Goal: Information Seeking & Learning: Check status

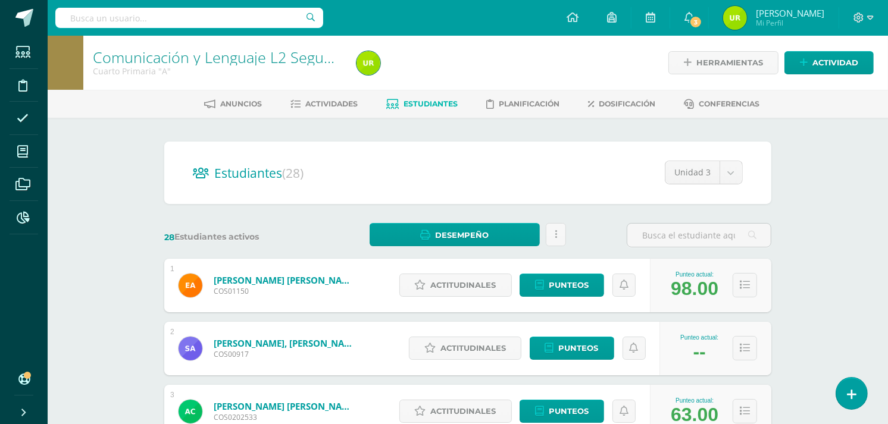
click at [314, 278] on link "Aguilar Barrios, Eliza Sofía" at bounding box center [285, 280] width 143 height 12
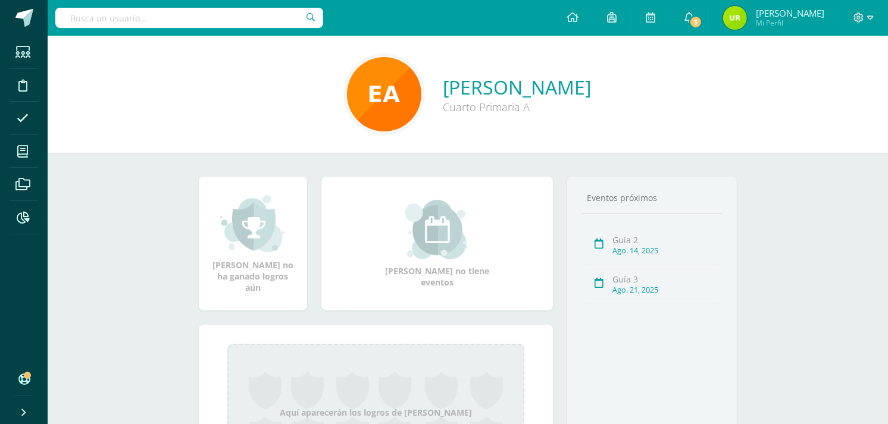
click at [393, 165] on div "Eliza Sofía no ha ganado logros aún Eliza Sofía no tiene eventos Aquí aparecerá…" at bounding box center [468, 346] width 586 height 386
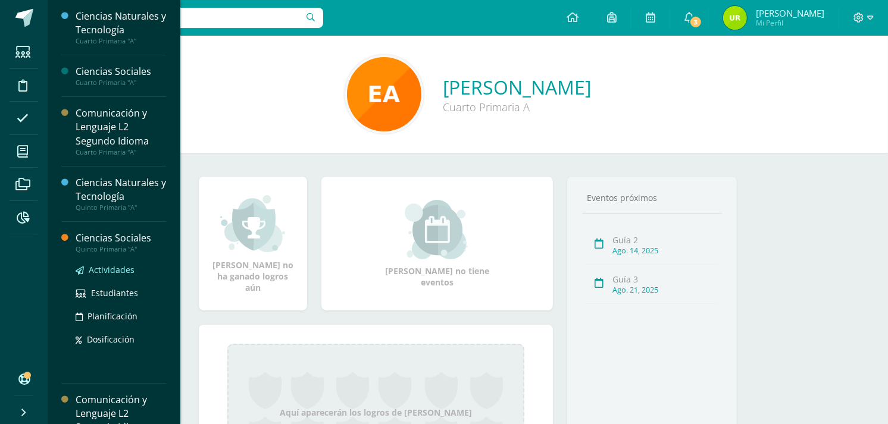
click at [124, 264] on span "Actividades" at bounding box center [112, 269] width 46 height 11
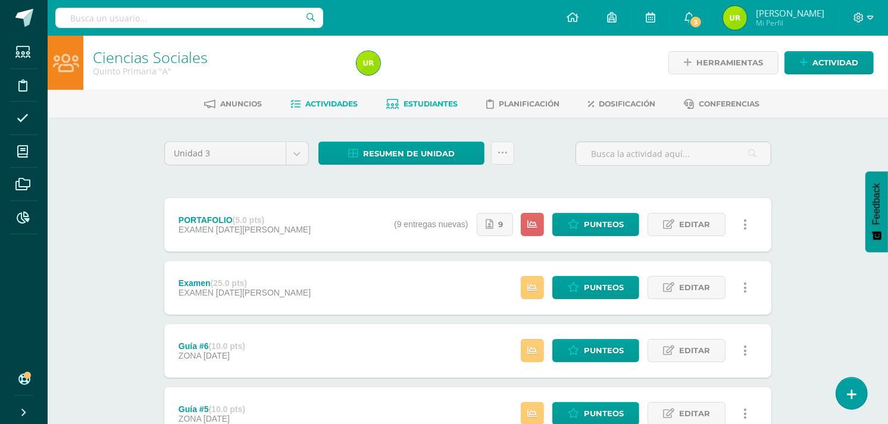
click at [414, 106] on span "Estudiantes" at bounding box center [431, 103] width 54 height 9
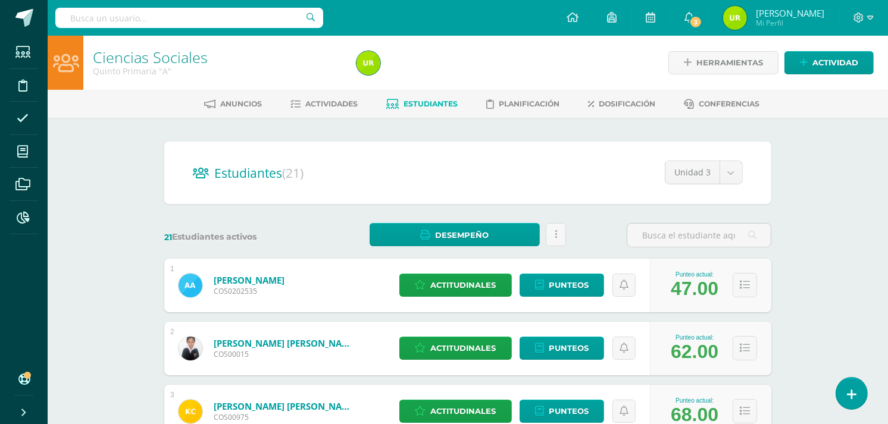
click at [285, 280] on link "Alcántara Ruiz, Adriana Mariabelén" at bounding box center [249, 280] width 71 height 12
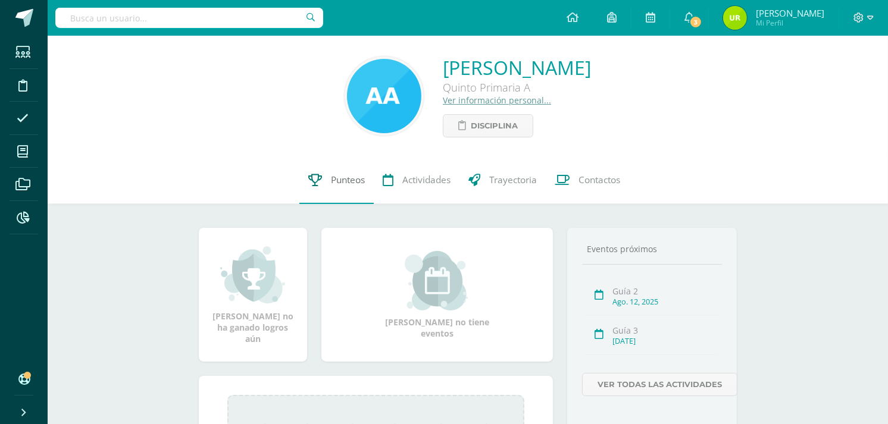
click at [331, 186] on span "Punteos" at bounding box center [348, 180] width 34 height 13
click at [331, 183] on span "Punteos" at bounding box center [348, 180] width 34 height 13
click at [332, 177] on span "Punteos" at bounding box center [348, 180] width 34 height 13
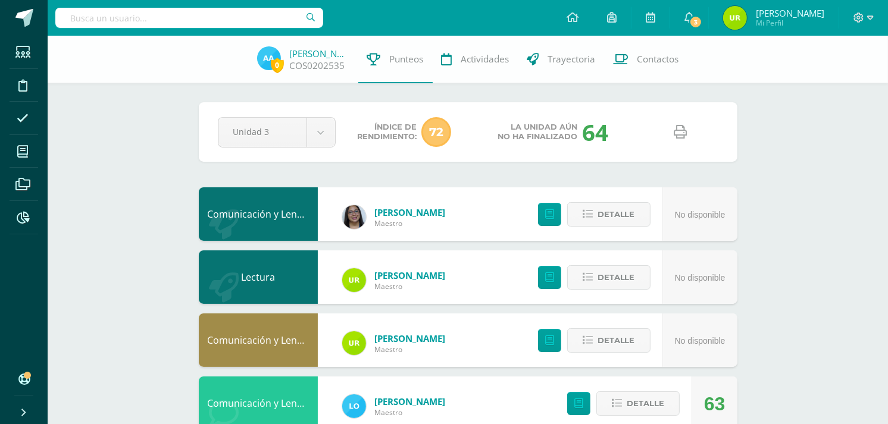
click at [675, 127] on icon at bounding box center [680, 132] width 13 height 13
click at [332, 52] on link "Adriana Alcántara" at bounding box center [320, 54] width 60 height 12
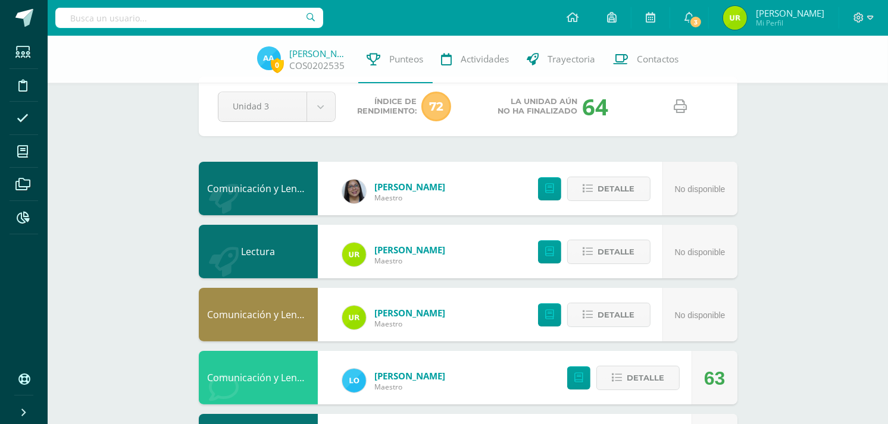
scroll to position [27, 0]
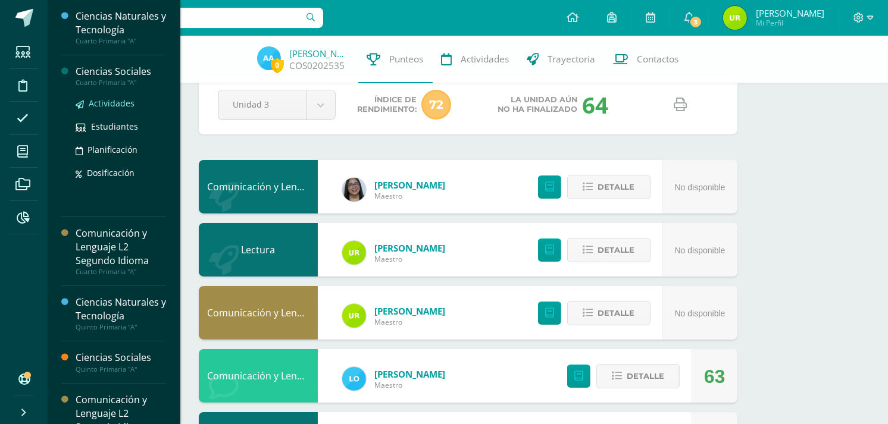
click at [110, 98] on span "Actividades" at bounding box center [112, 103] width 46 height 11
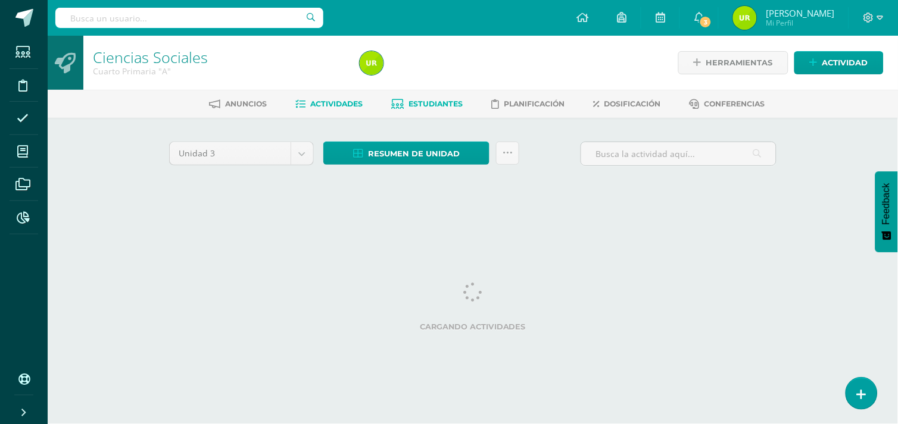
click at [454, 104] on span "Estudiantes" at bounding box center [436, 103] width 54 height 9
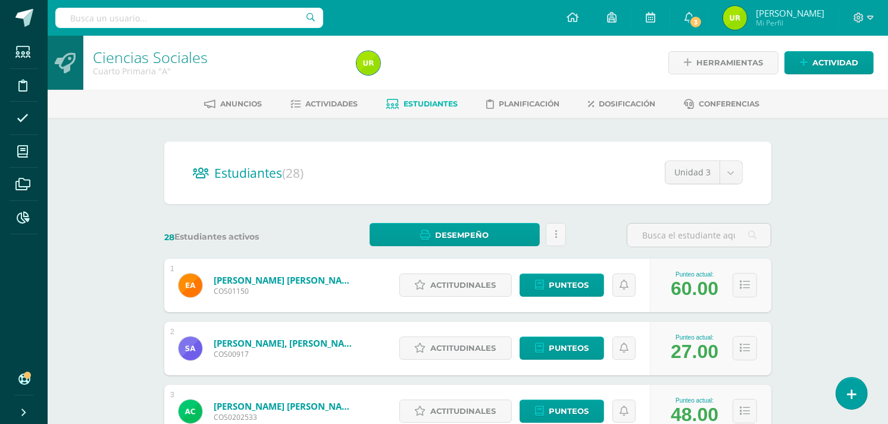
click at [282, 277] on link "Aguilar Barrios, Eliza Sofía" at bounding box center [285, 280] width 143 height 12
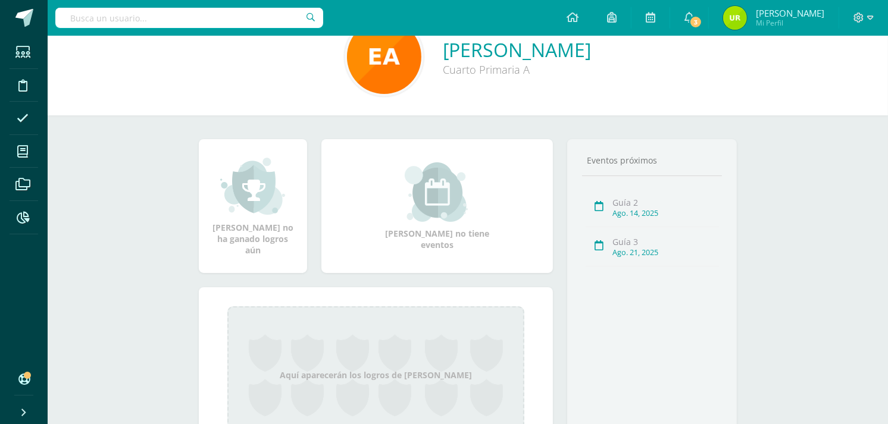
scroll to position [16, 0]
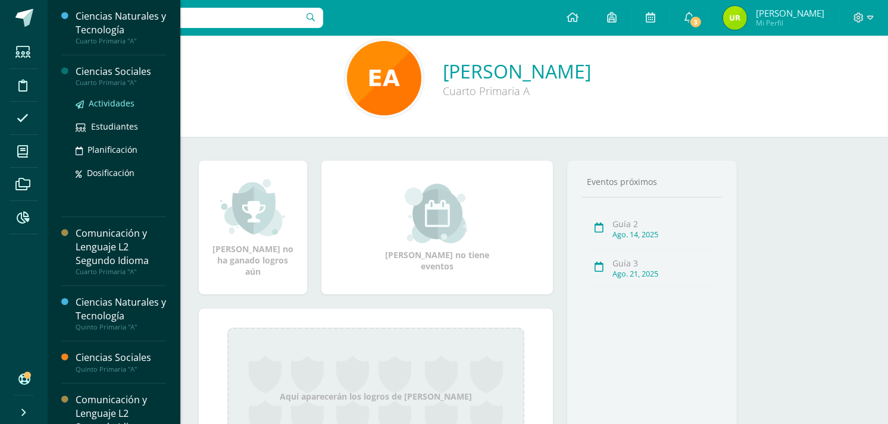
click at [117, 102] on span "Actividades" at bounding box center [112, 103] width 46 height 11
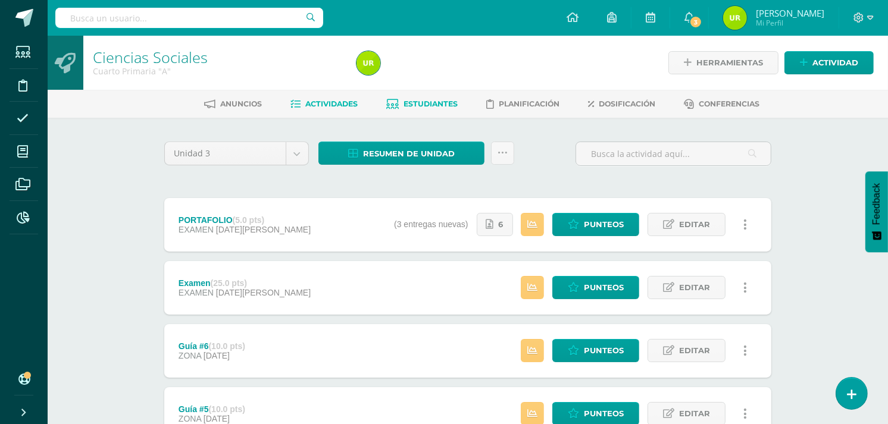
click at [430, 105] on span "Estudiantes" at bounding box center [431, 103] width 54 height 9
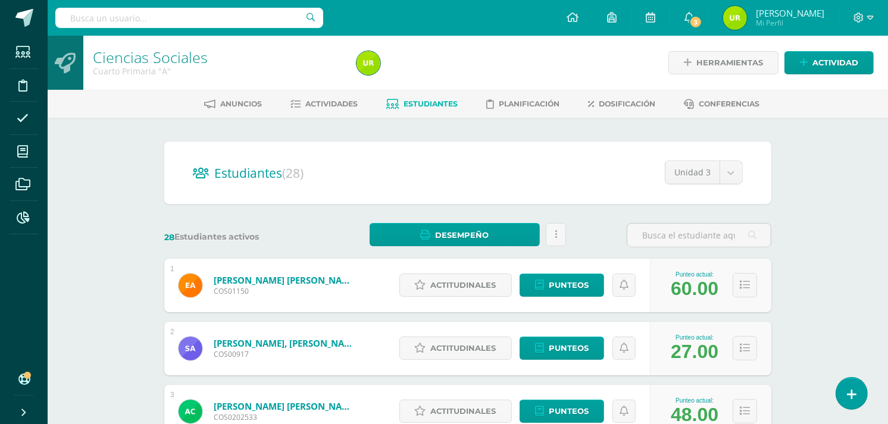
click at [273, 283] on link "[PERSON_NAME] [PERSON_NAME]" at bounding box center [285, 280] width 143 height 12
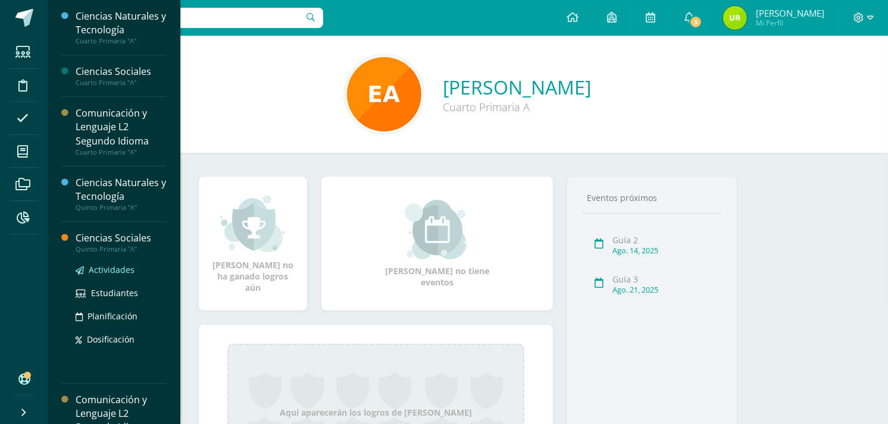
click at [116, 271] on span "Actividades" at bounding box center [112, 269] width 46 height 11
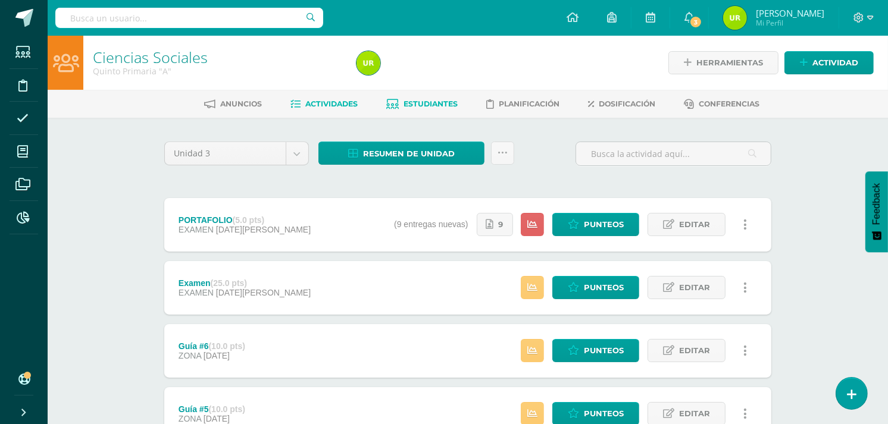
click at [421, 99] on span "Estudiantes" at bounding box center [431, 103] width 54 height 9
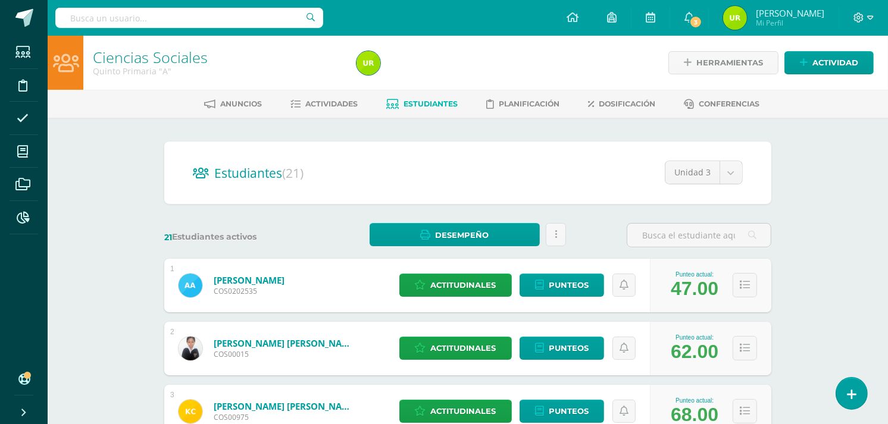
click at [306, 336] on div "Arévalo Mayorga, Anthony Javier COS00015" at bounding box center [267, 349] width 207 height 54
click at [307, 358] on span "COS00015" at bounding box center [285, 354] width 143 height 10
click at [310, 346] on link "Arévalo Mayorga, Anthony Javier" at bounding box center [285, 344] width 143 height 12
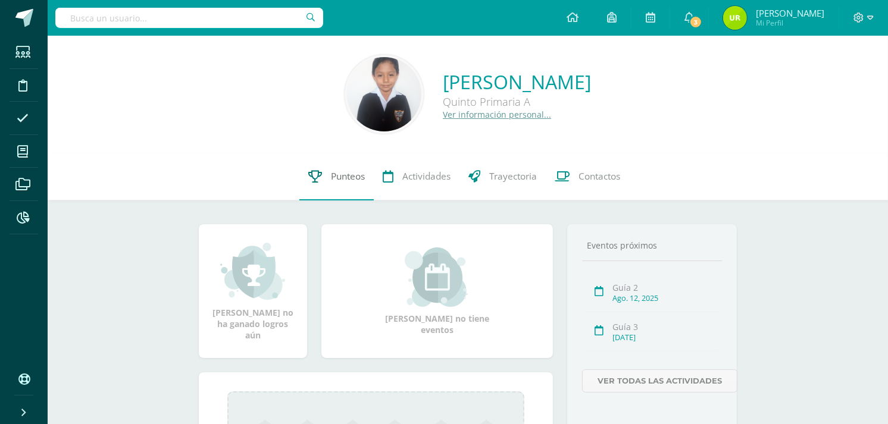
click at [346, 180] on span "Punteos" at bounding box center [348, 176] width 34 height 13
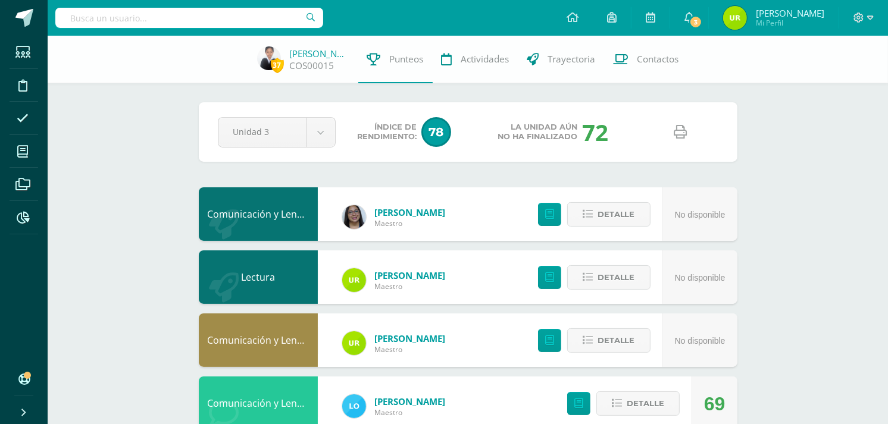
click at [683, 131] on icon at bounding box center [680, 132] width 13 height 13
